Goal: Use online tool/utility

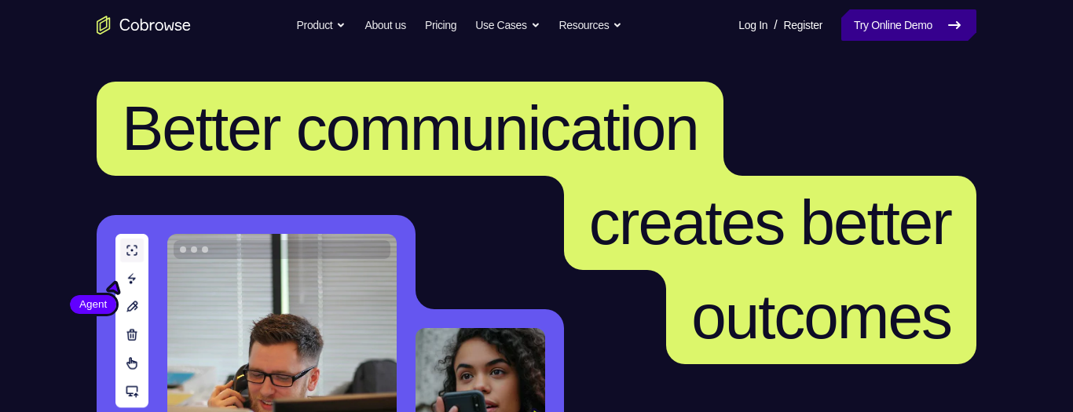
click at [880, 37] on link "Try Online Demo" at bounding box center [908, 24] width 135 height 31
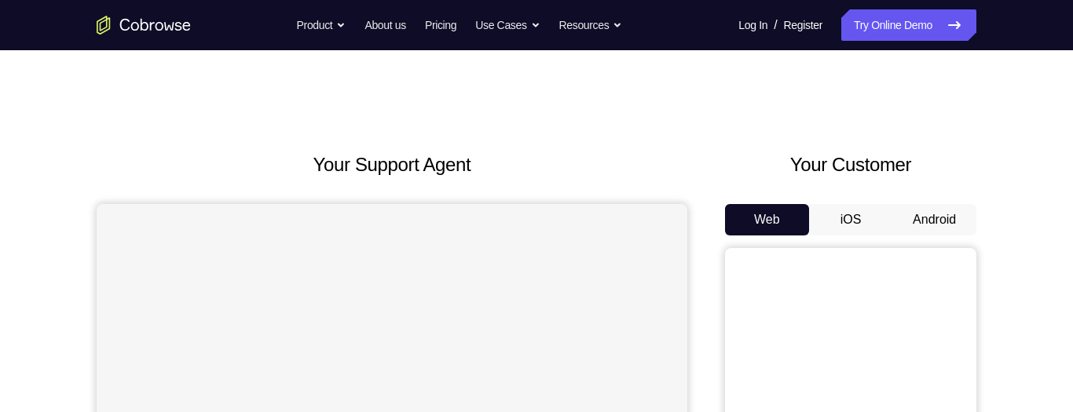
click at [936, 218] on button "Android" at bounding box center [934, 219] width 84 height 31
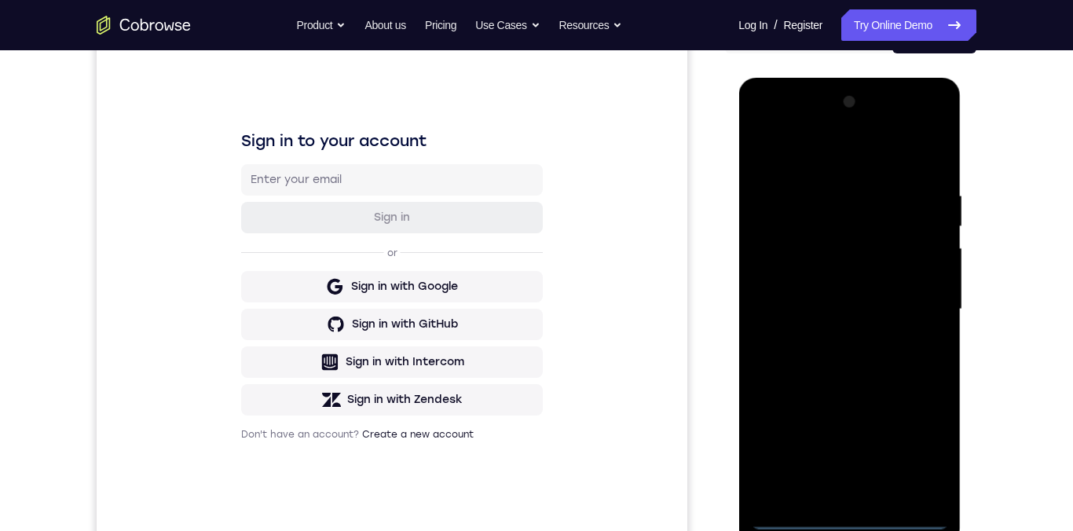
scroll to position [222, 0]
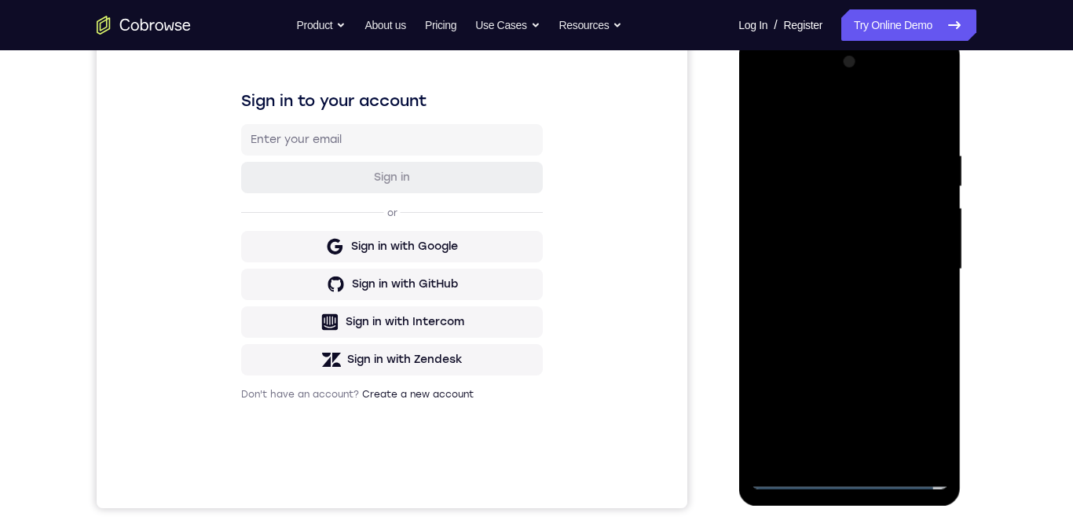
click at [853, 412] on div at bounding box center [849, 269] width 198 height 440
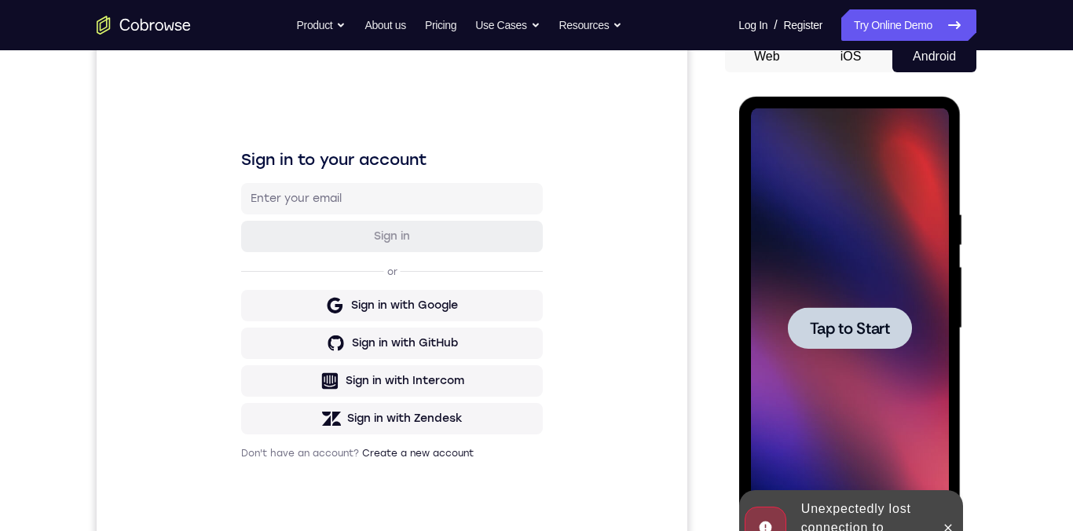
click at [890, 339] on div at bounding box center [849, 328] width 124 height 42
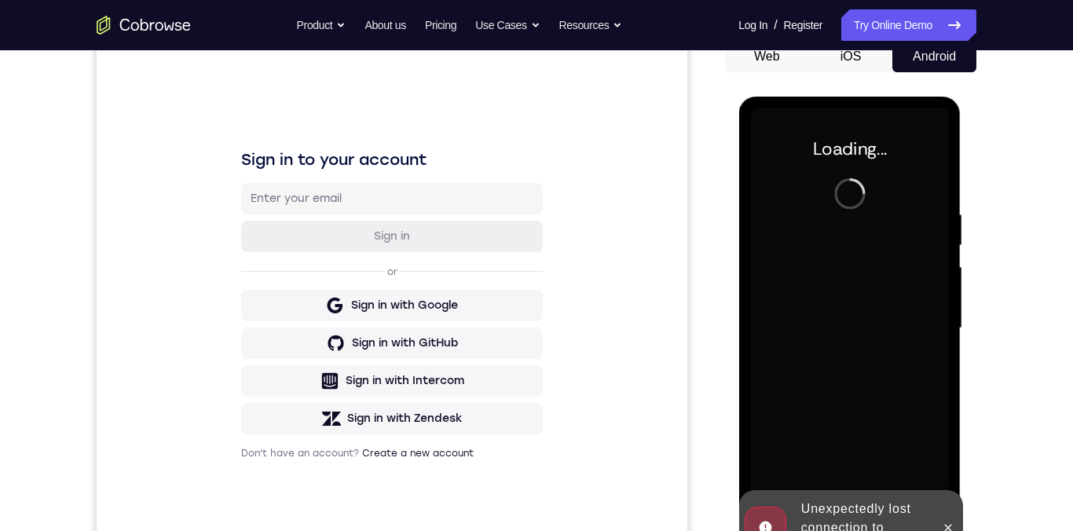
scroll to position [227, 0]
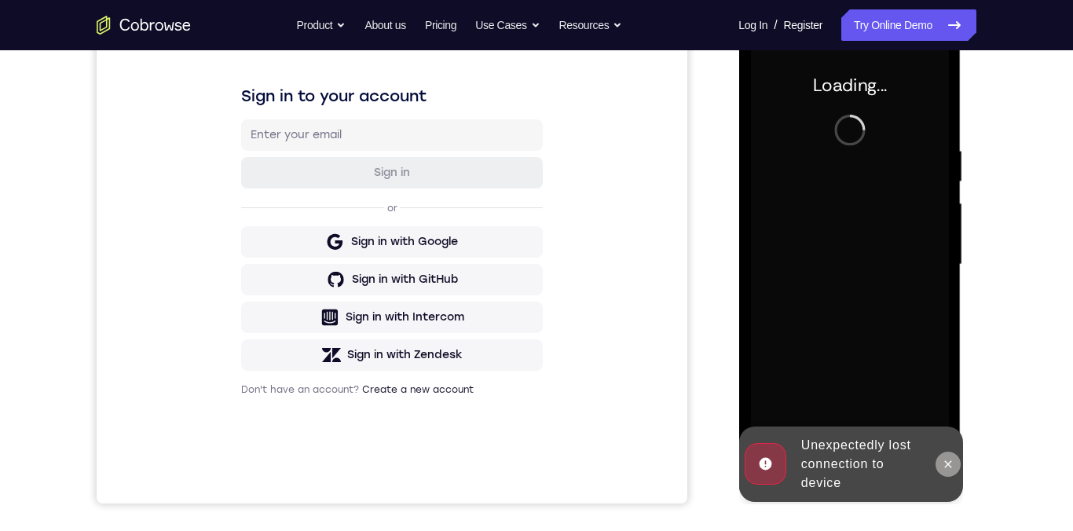
click at [953, 412] on icon at bounding box center [947, 464] width 13 height 13
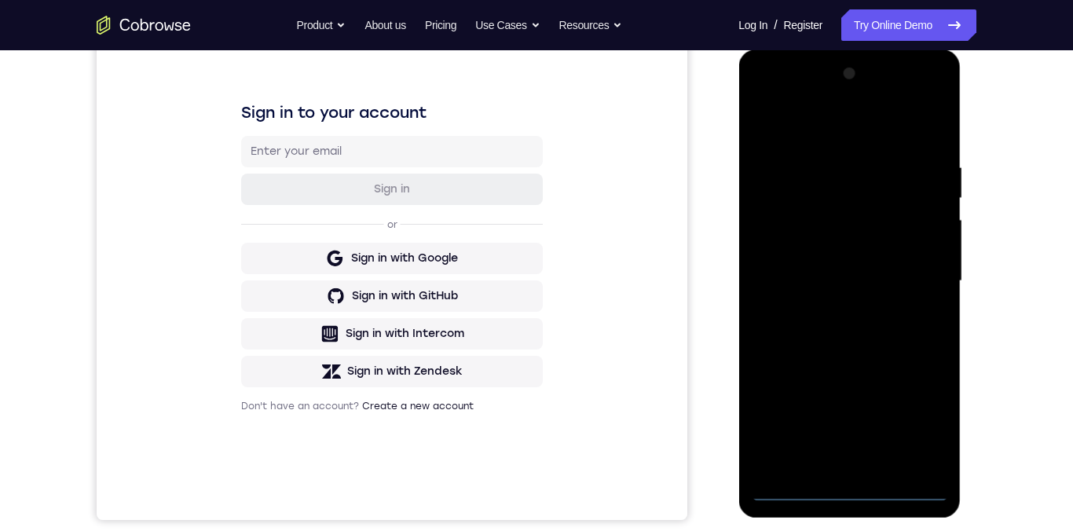
scroll to position [269, 0]
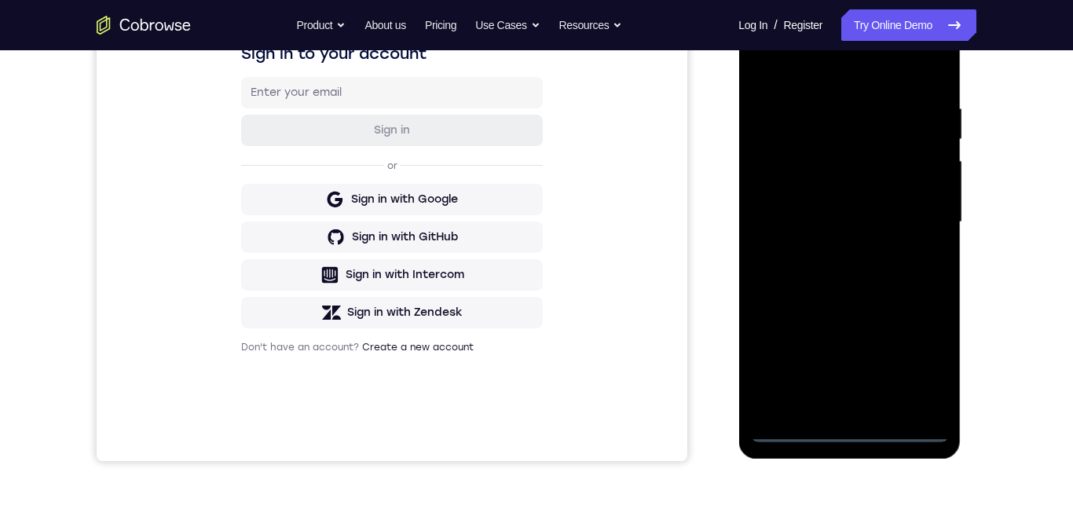
click at [860, 412] on div at bounding box center [849, 222] width 198 height 440
click at [852, 412] on div at bounding box center [849, 222] width 198 height 440
click at [851, 412] on div at bounding box center [849, 222] width 198 height 440
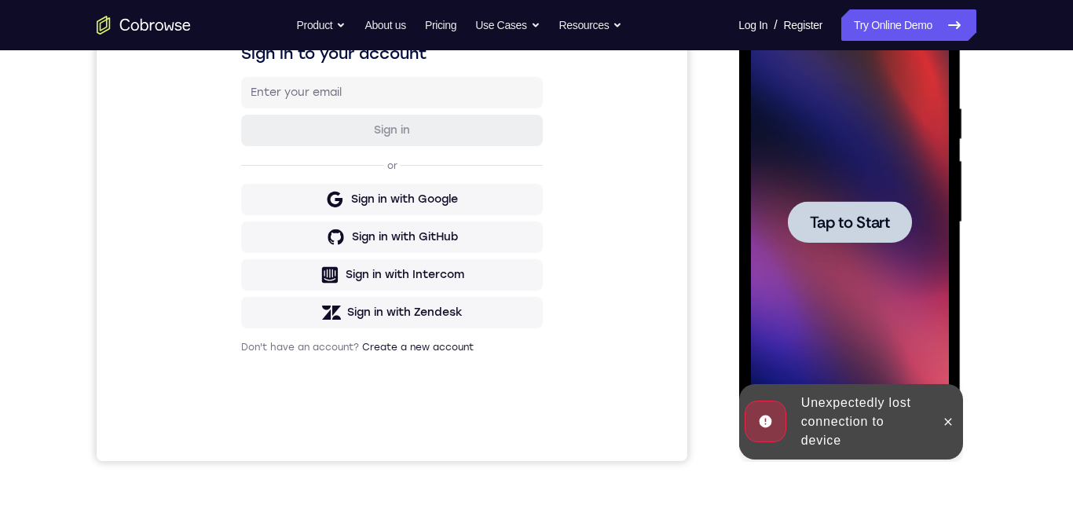
click at [852, 218] on span "Tap to Start" at bounding box center [849, 222] width 80 height 16
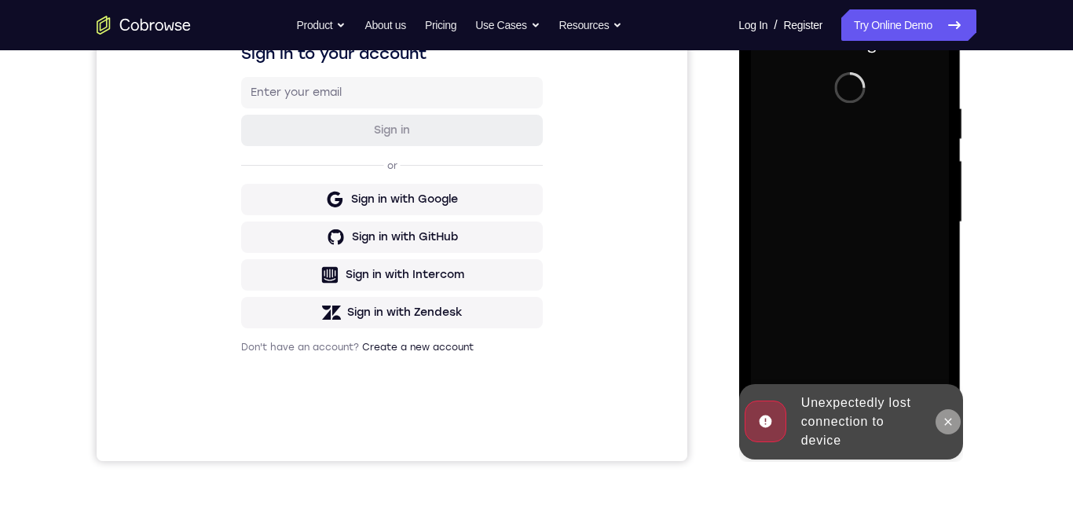
click at [956, 412] on button at bounding box center [947, 421] width 25 height 25
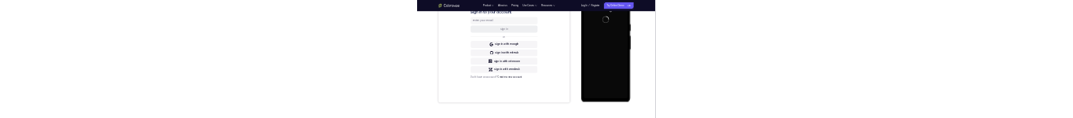
scroll to position [0, 0]
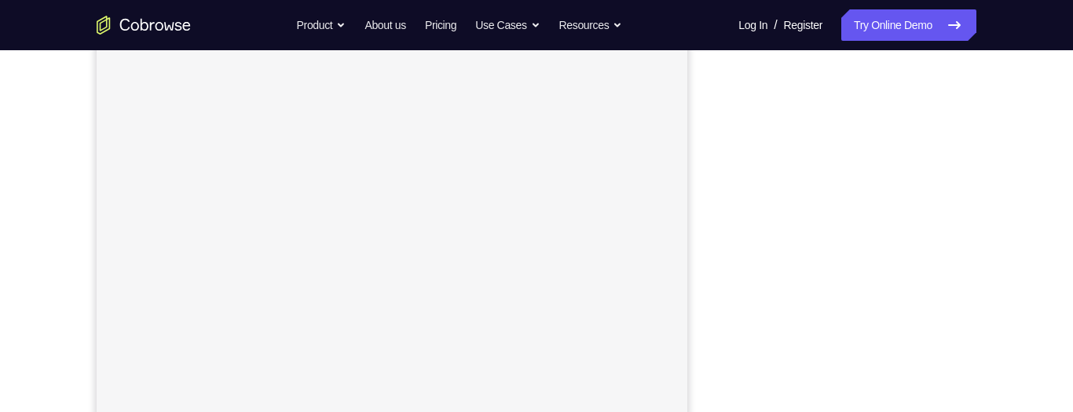
scroll to position [188, 0]
click at [858, 81] on button "iOS" at bounding box center [851, 64] width 84 height 31
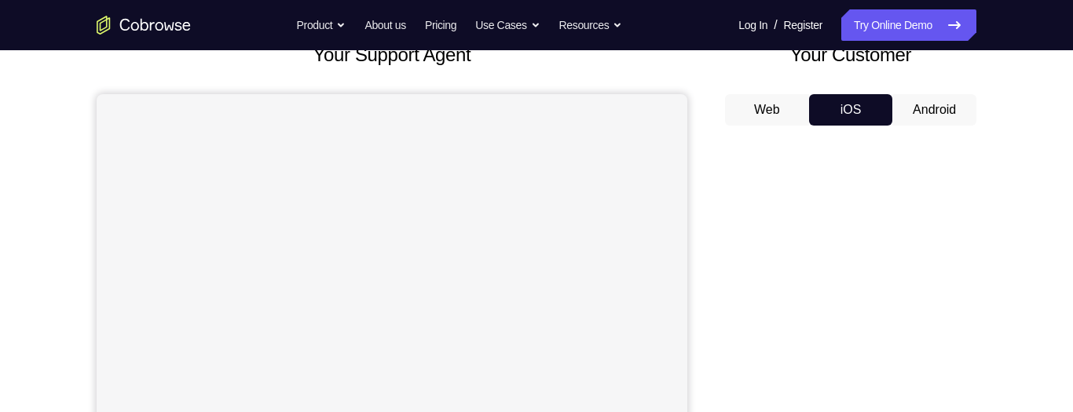
click at [938, 115] on button "Android" at bounding box center [934, 109] width 84 height 31
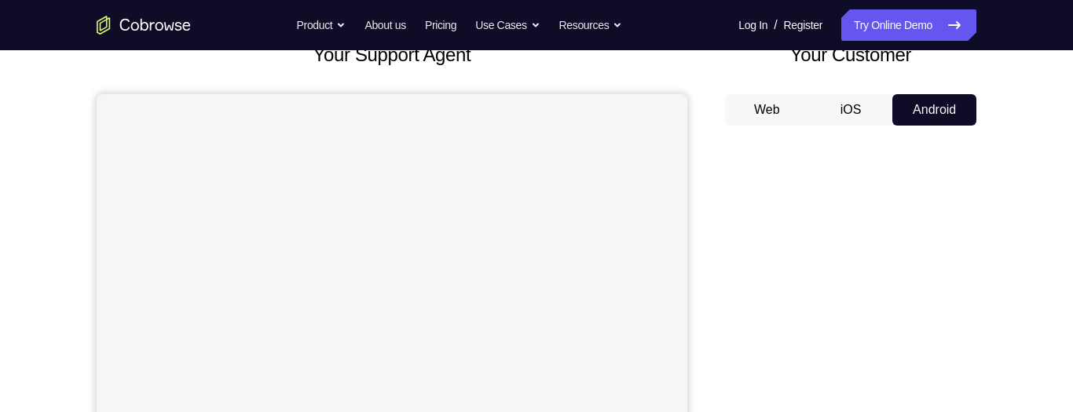
click at [852, 112] on button "iOS" at bounding box center [851, 109] width 84 height 31
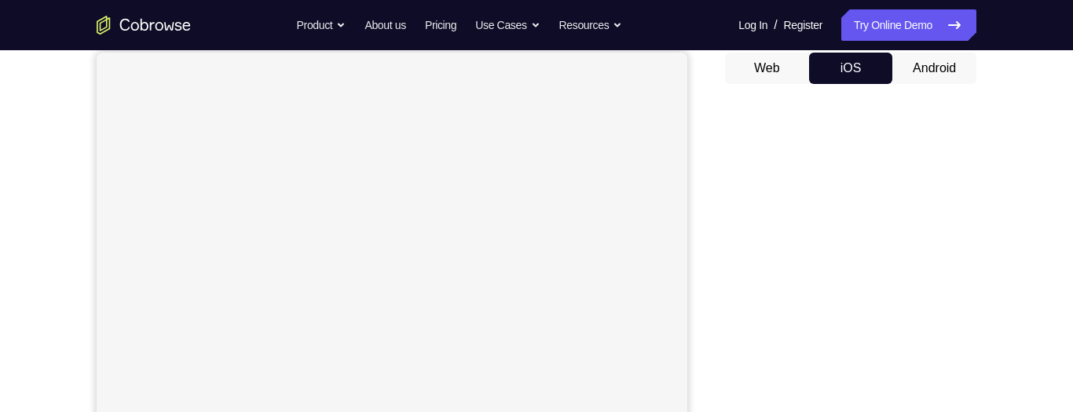
scroll to position [60, 0]
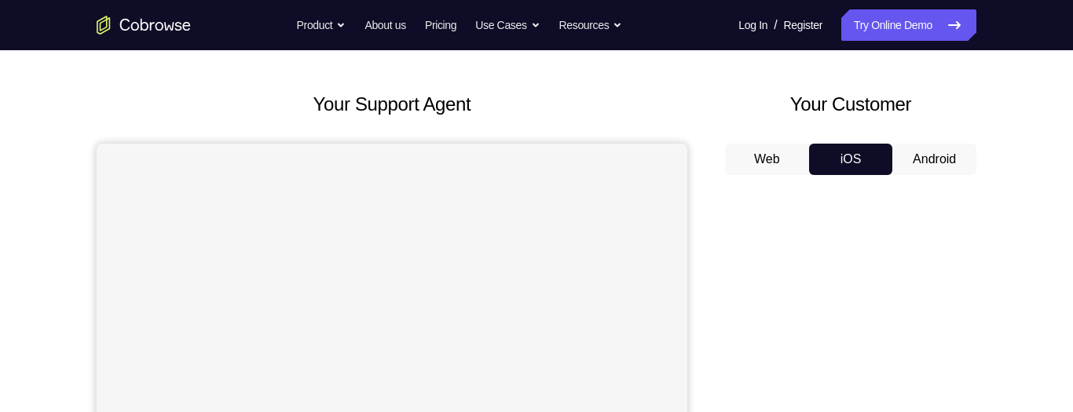
click at [775, 163] on button "Web" at bounding box center [767, 159] width 84 height 31
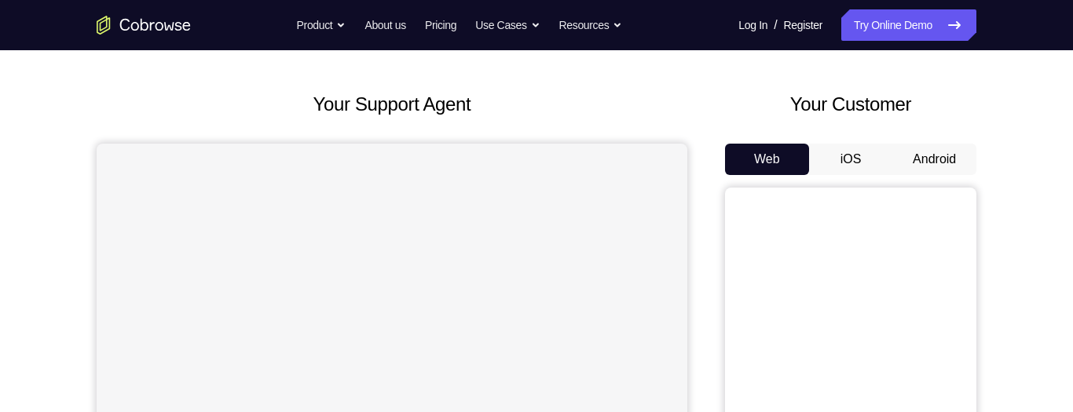
click at [852, 154] on button "iOS" at bounding box center [851, 159] width 84 height 31
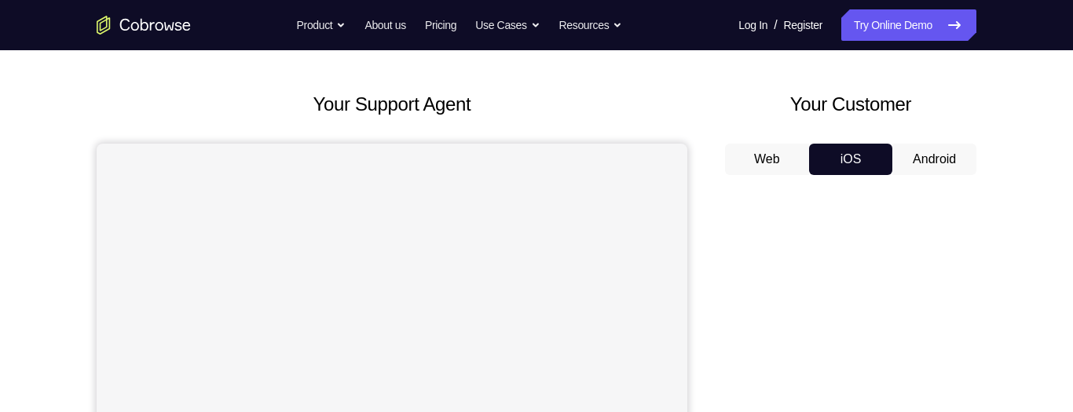
click at [943, 156] on button "Android" at bounding box center [934, 159] width 84 height 31
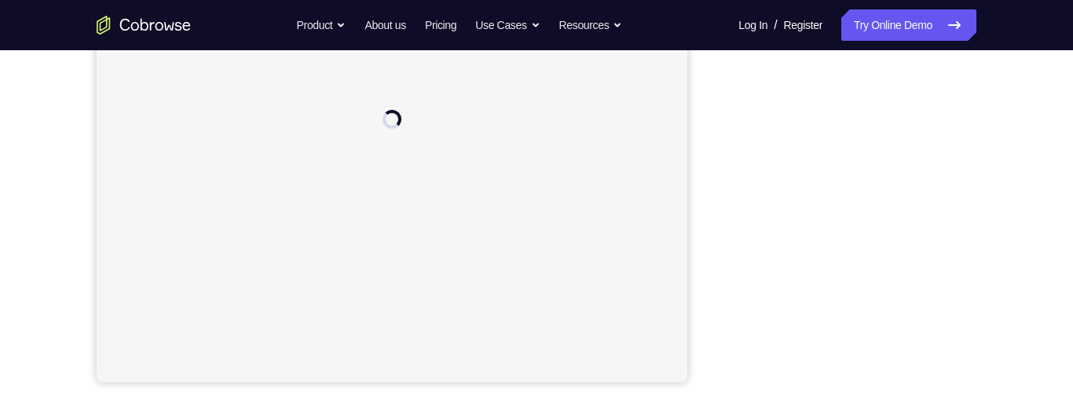
scroll to position [376, 0]
